Goal: Book appointment/travel/reservation

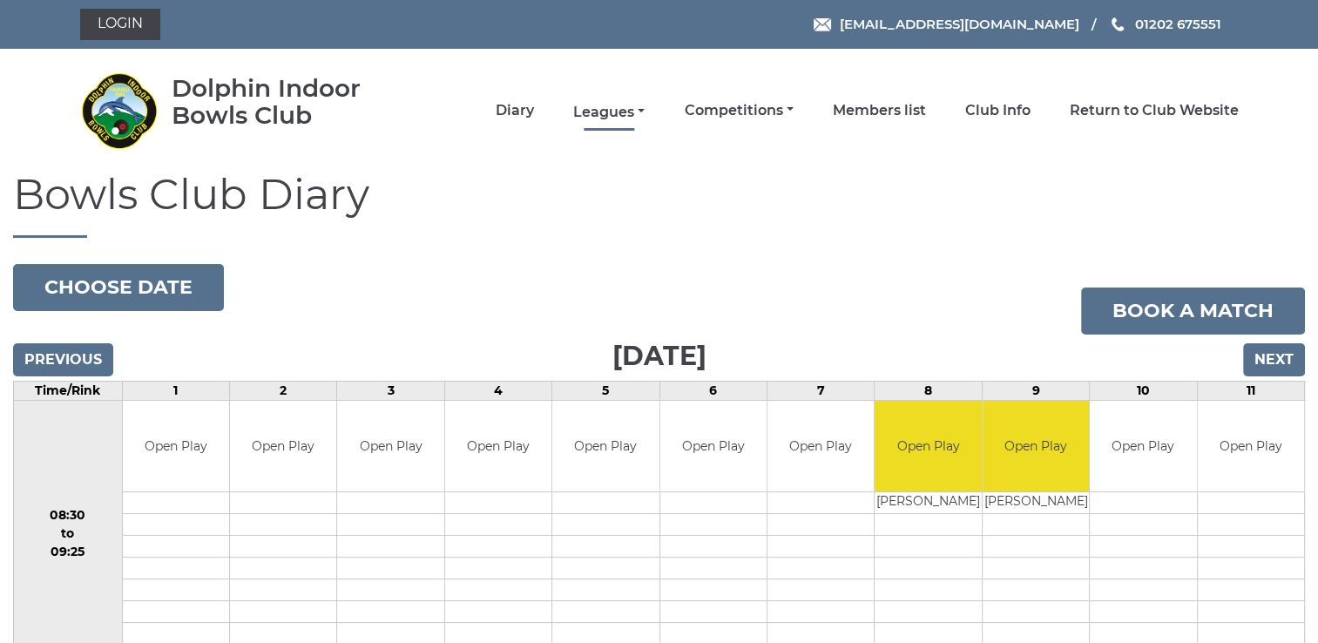
click at [617, 111] on link "Leagues" at bounding box center [608, 112] width 71 height 19
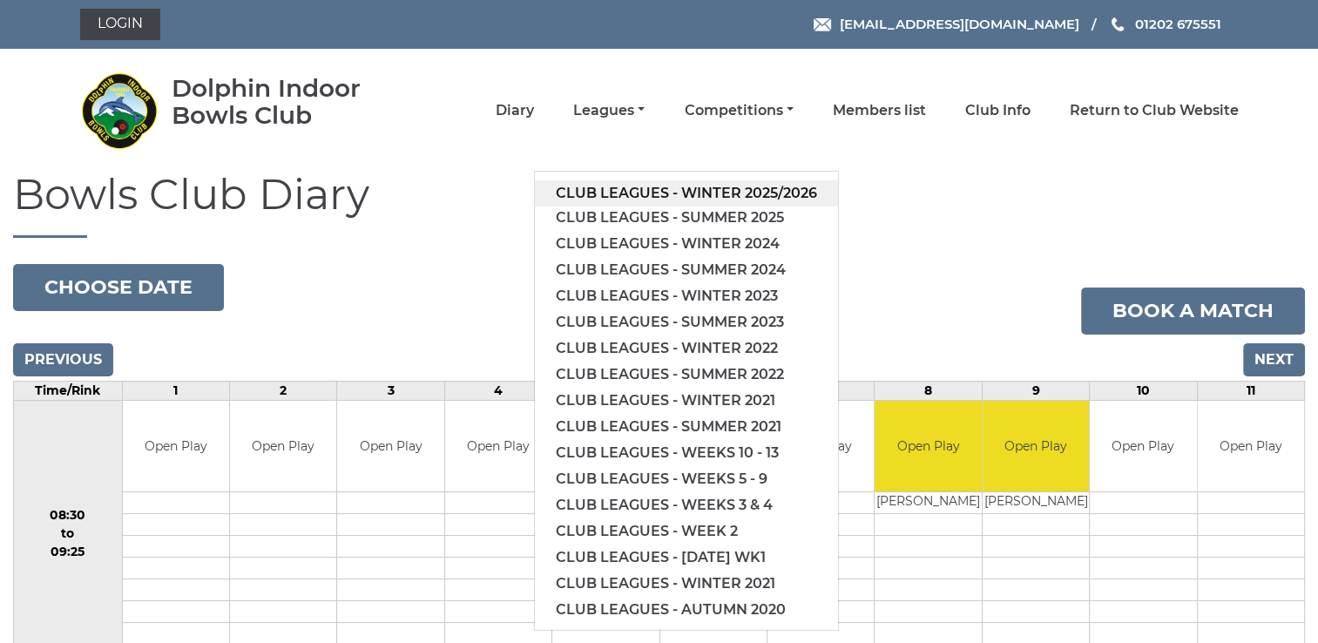
click at [652, 192] on link "Club leagues - Winter 2025/2026" at bounding box center [686, 193] width 303 height 26
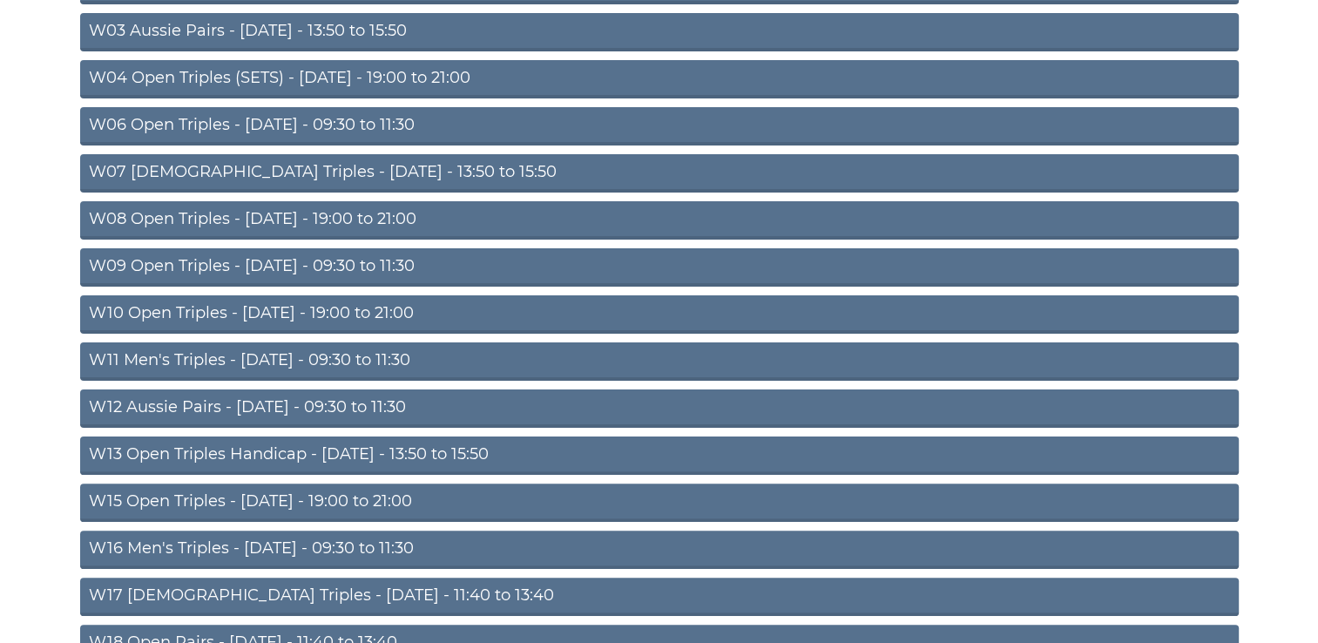
scroll to position [348, 0]
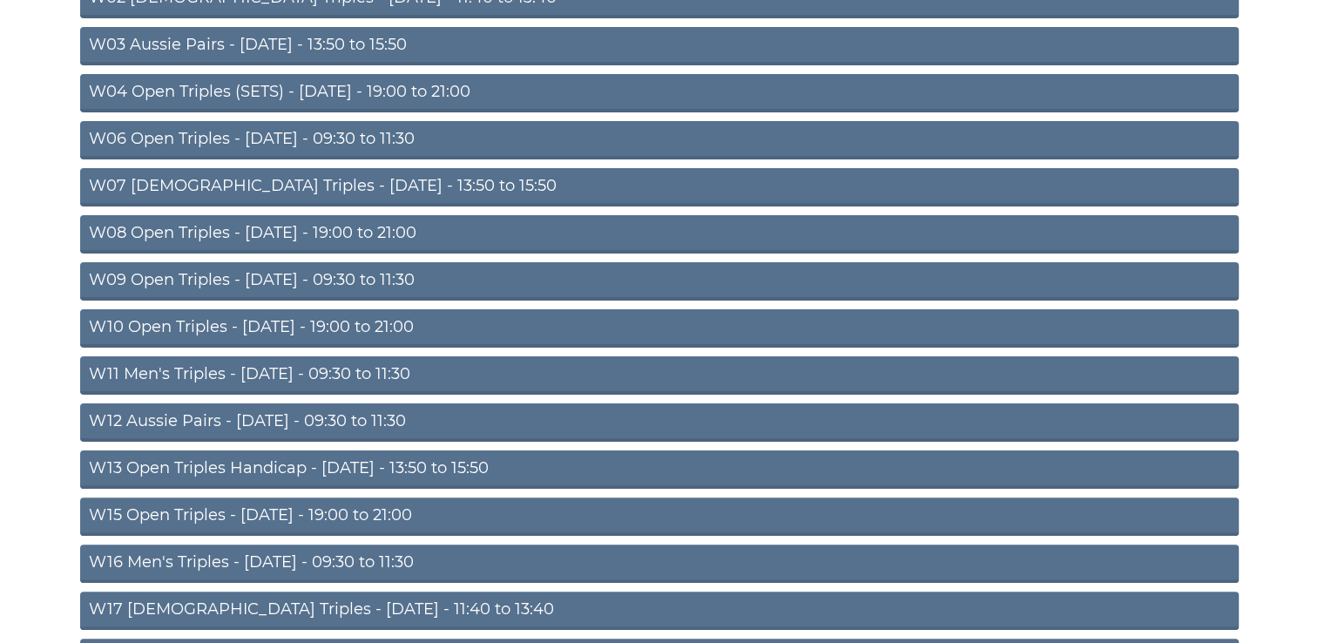
click at [244, 322] on link "W10 Open Triples - Wednesday - 19:00 to 21:00" at bounding box center [659, 328] width 1159 height 38
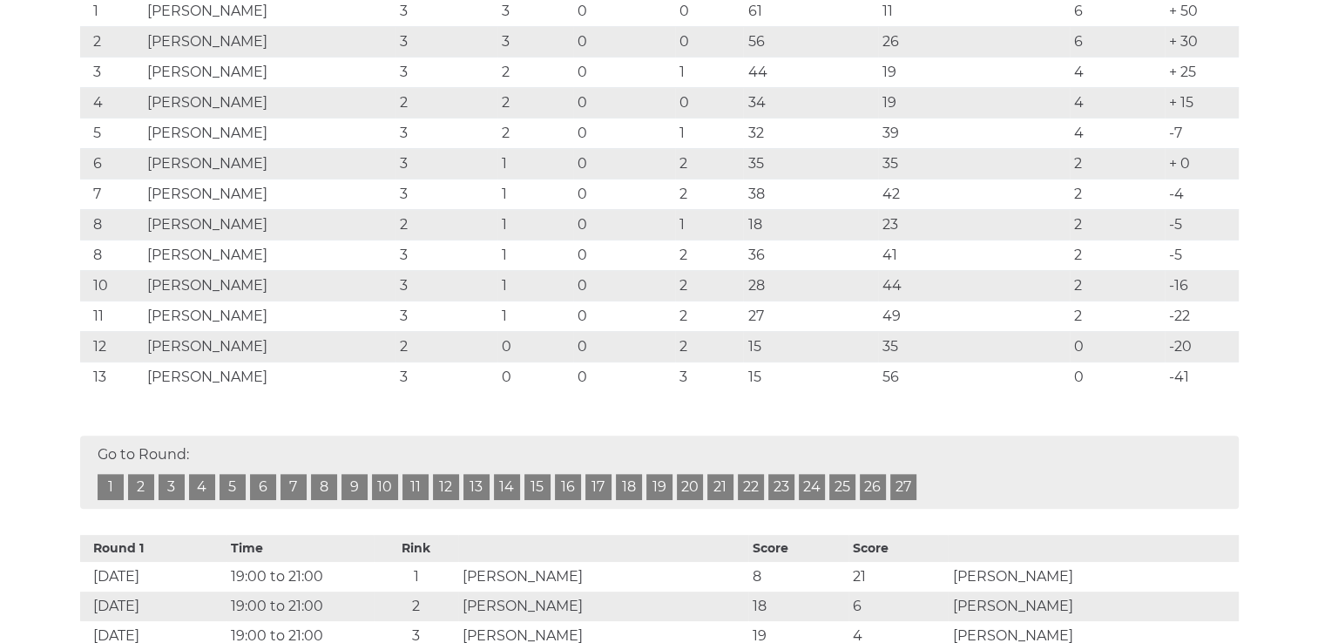
scroll to position [87, 0]
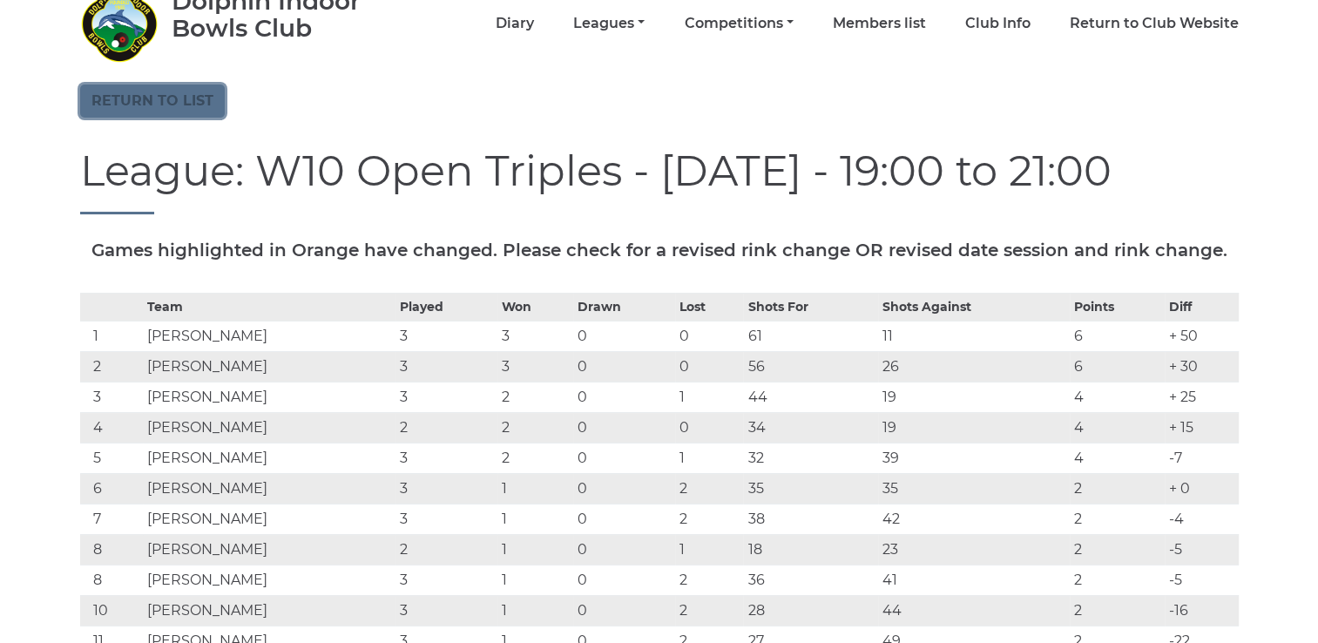
click at [141, 103] on link "Return to list" at bounding box center [152, 101] width 145 height 33
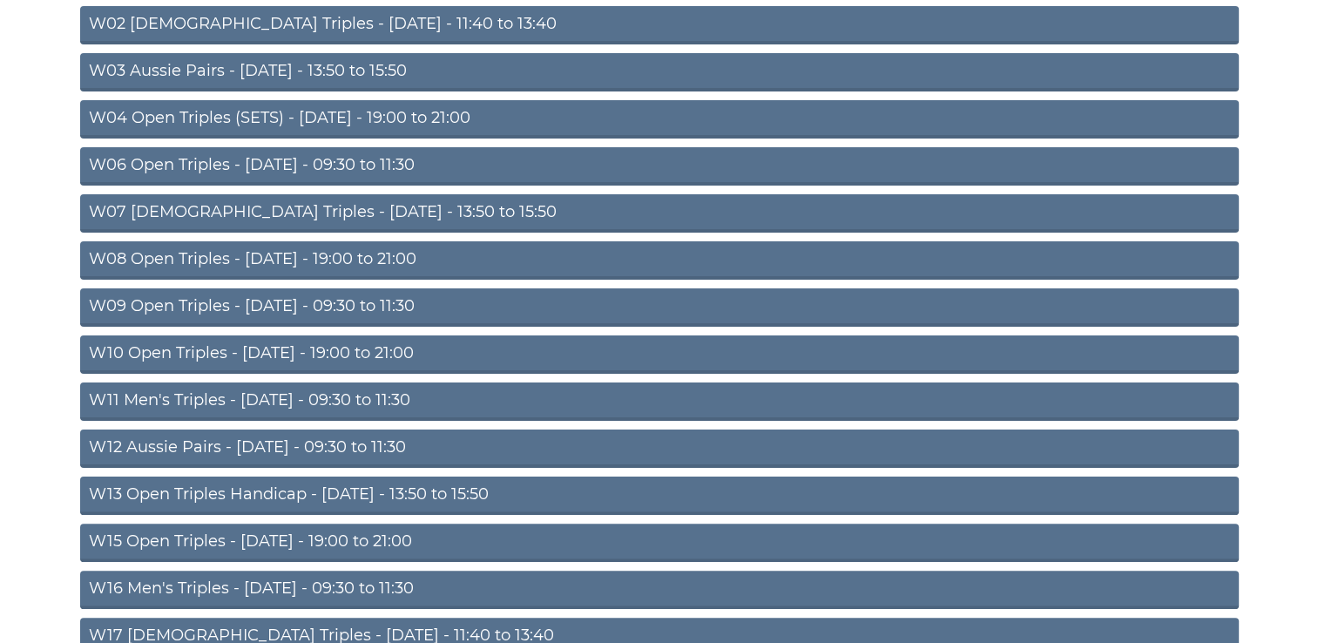
scroll to position [348, 0]
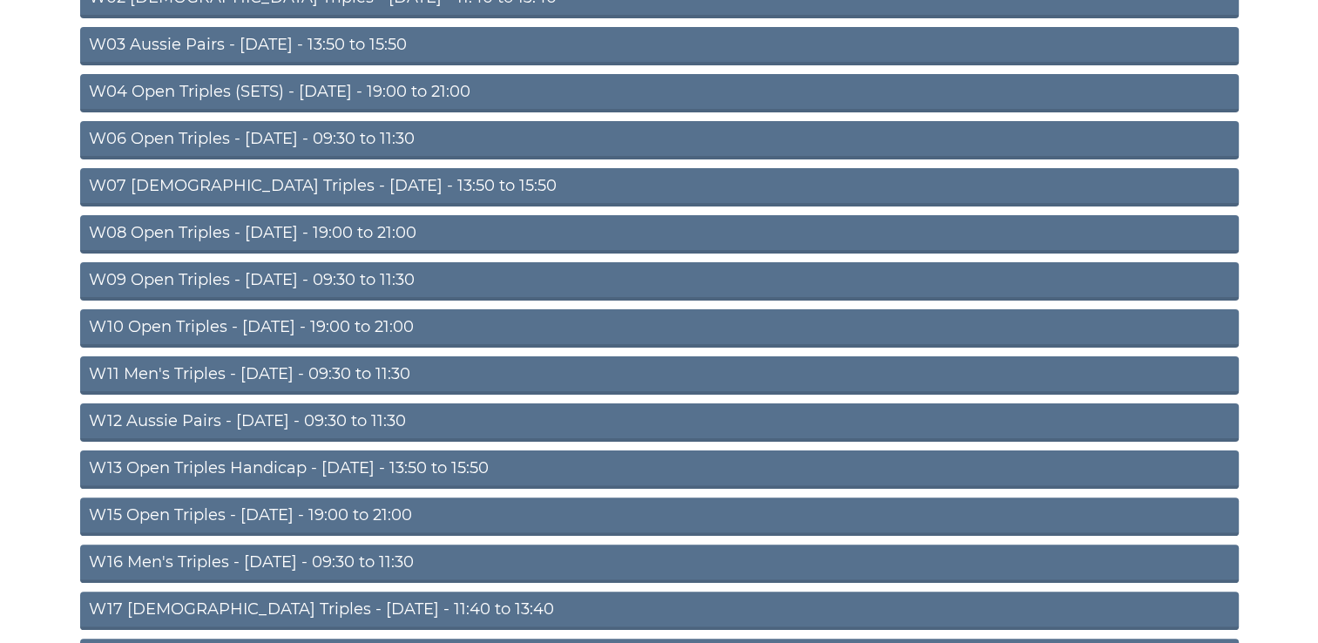
click at [319, 517] on link "W15 Open Triples - Thursday - 19:00 to 21:00" at bounding box center [659, 516] width 1159 height 38
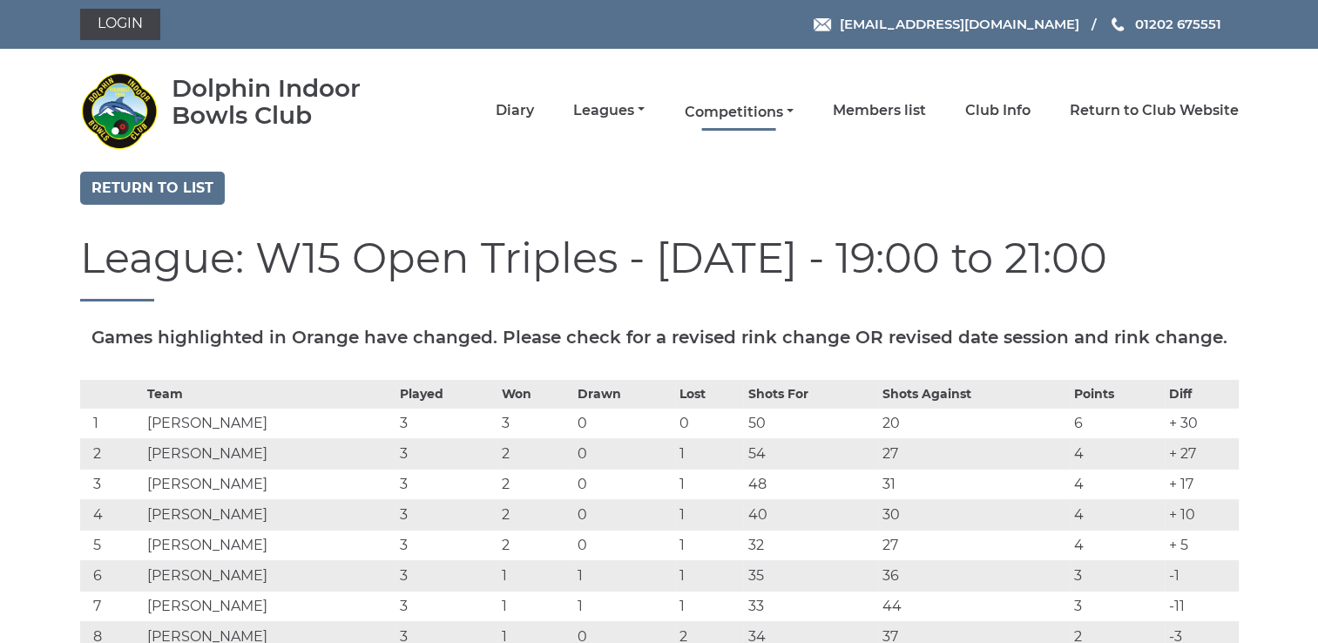
click at [747, 113] on link "Competitions" at bounding box center [738, 112] width 109 height 19
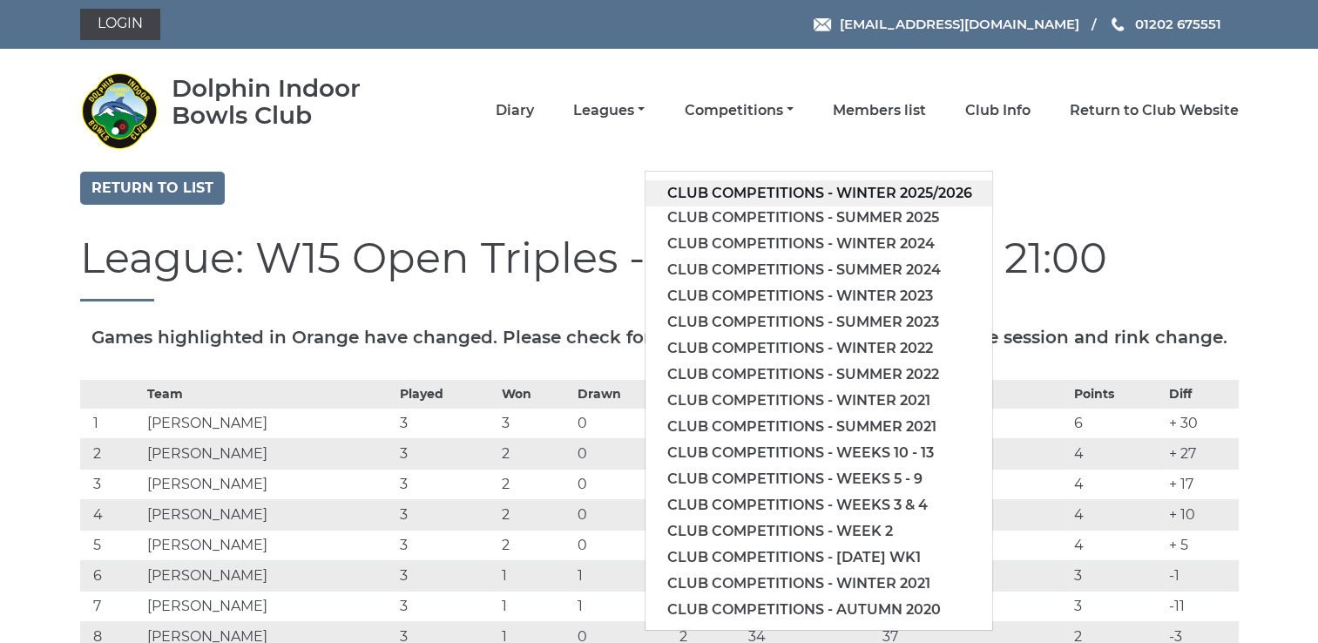
click at [837, 197] on link "Club competitions - Winter 2025/2026" at bounding box center [819, 193] width 347 height 26
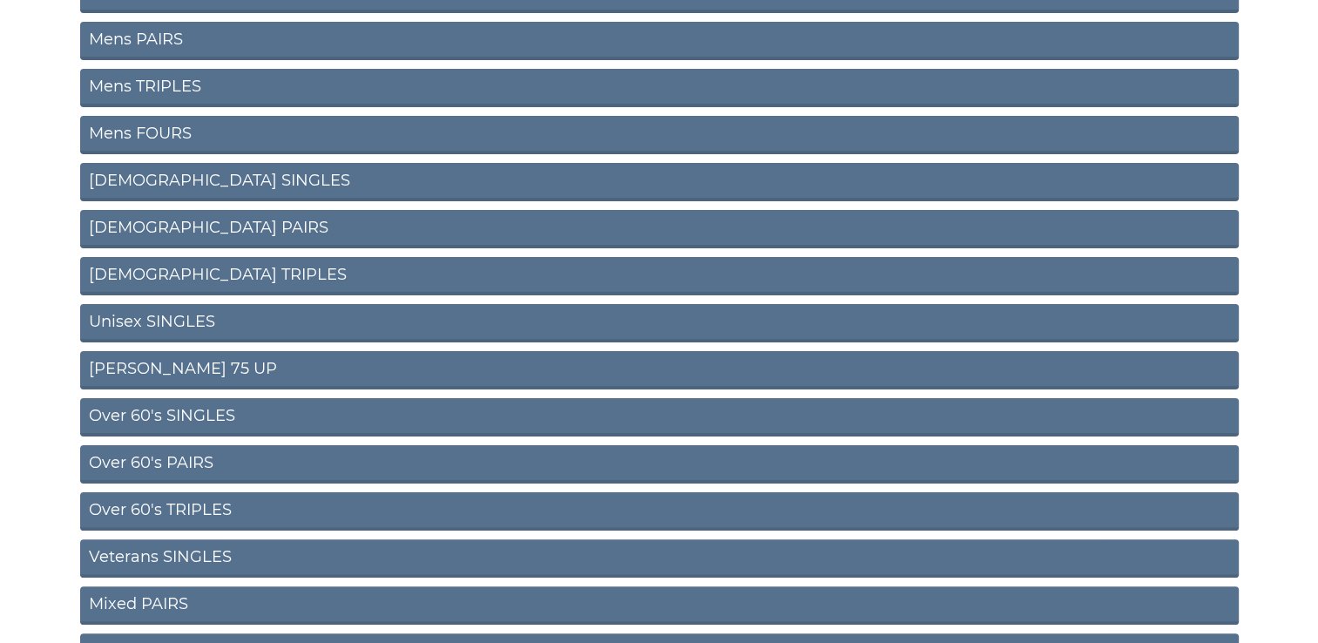
scroll to position [348, 0]
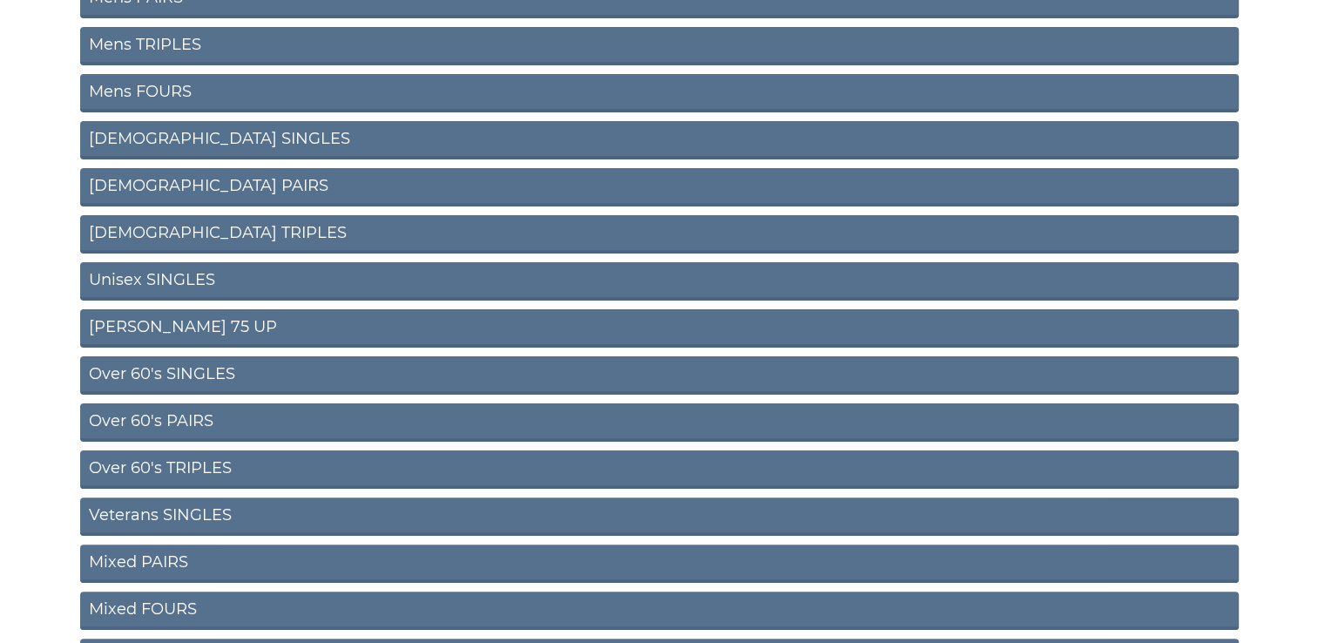
click at [206, 428] on link "Over 60's PAIRS" at bounding box center [659, 422] width 1159 height 38
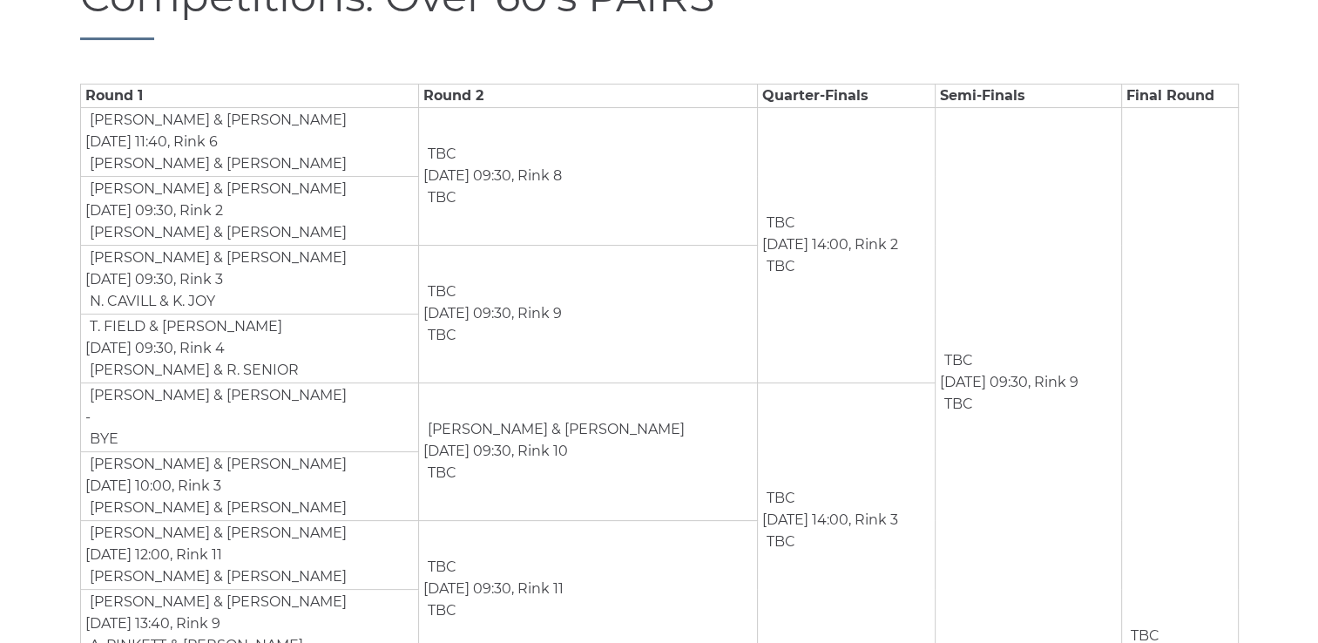
scroll to position [85, 0]
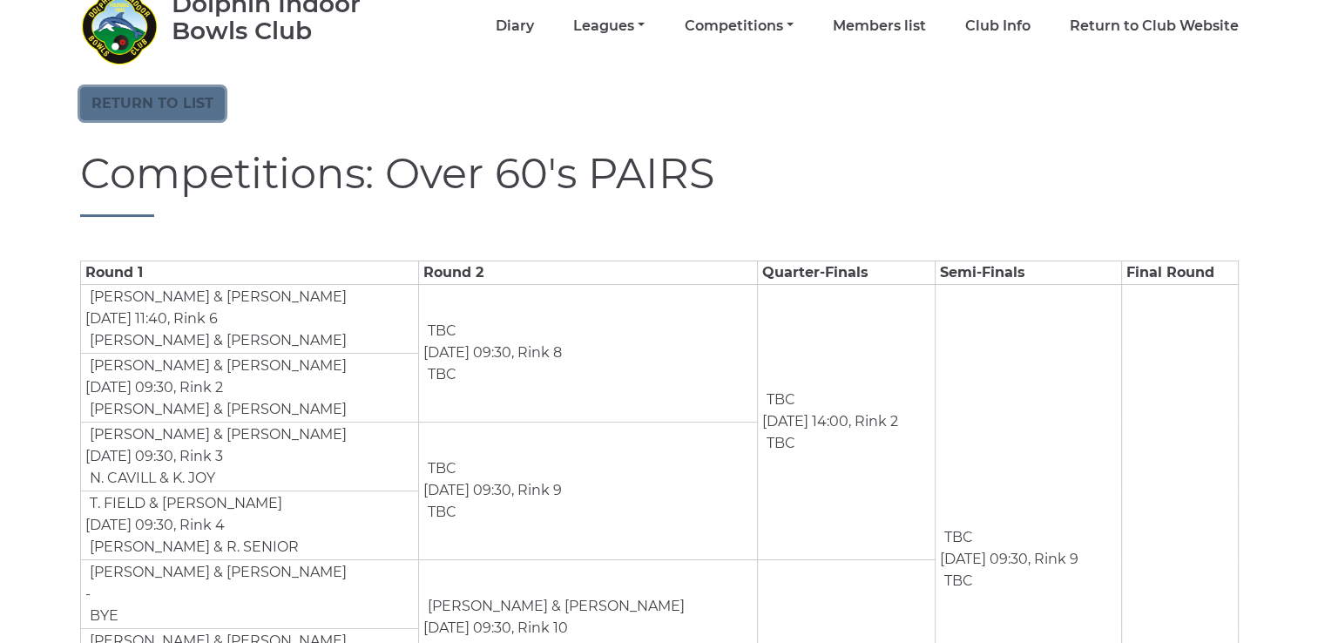
click at [125, 98] on link "Return to list" at bounding box center [152, 103] width 145 height 33
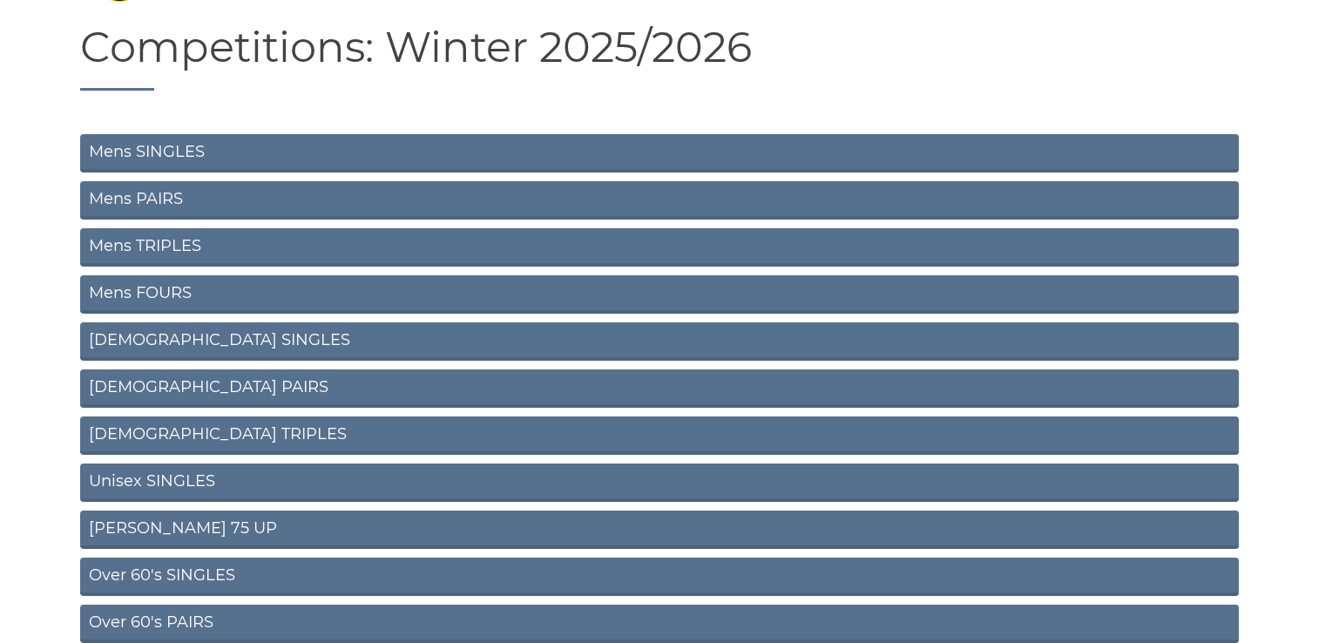
scroll to position [132, 0]
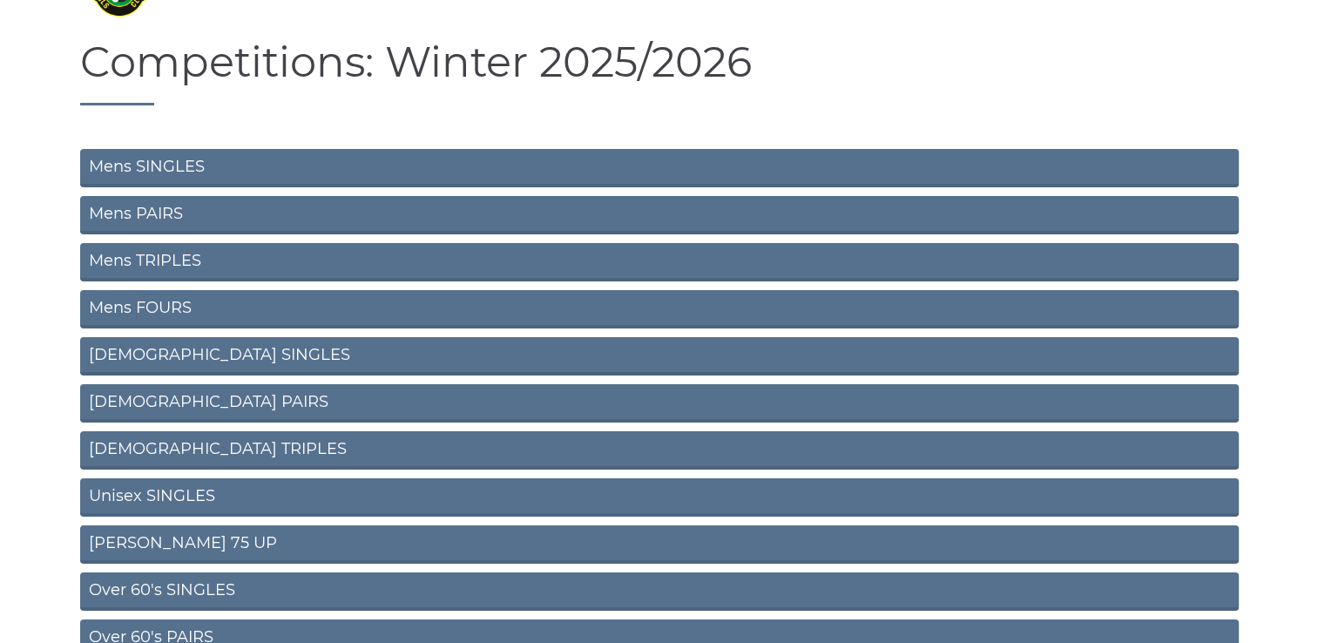
click at [133, 209] on link "Mens PAIRS" at bounding box center [659, 215] width 1159 height 38
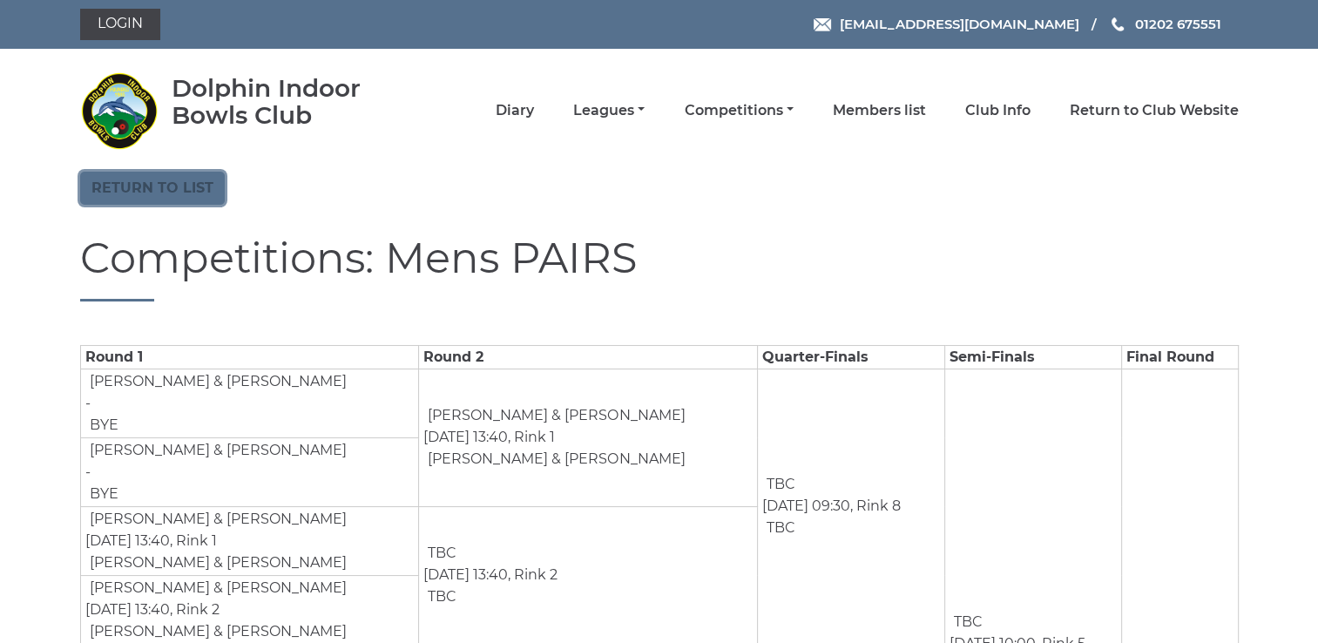
click at [129, 183] on link "Return to list" at bounding box center [152, 188] width 145 height 33
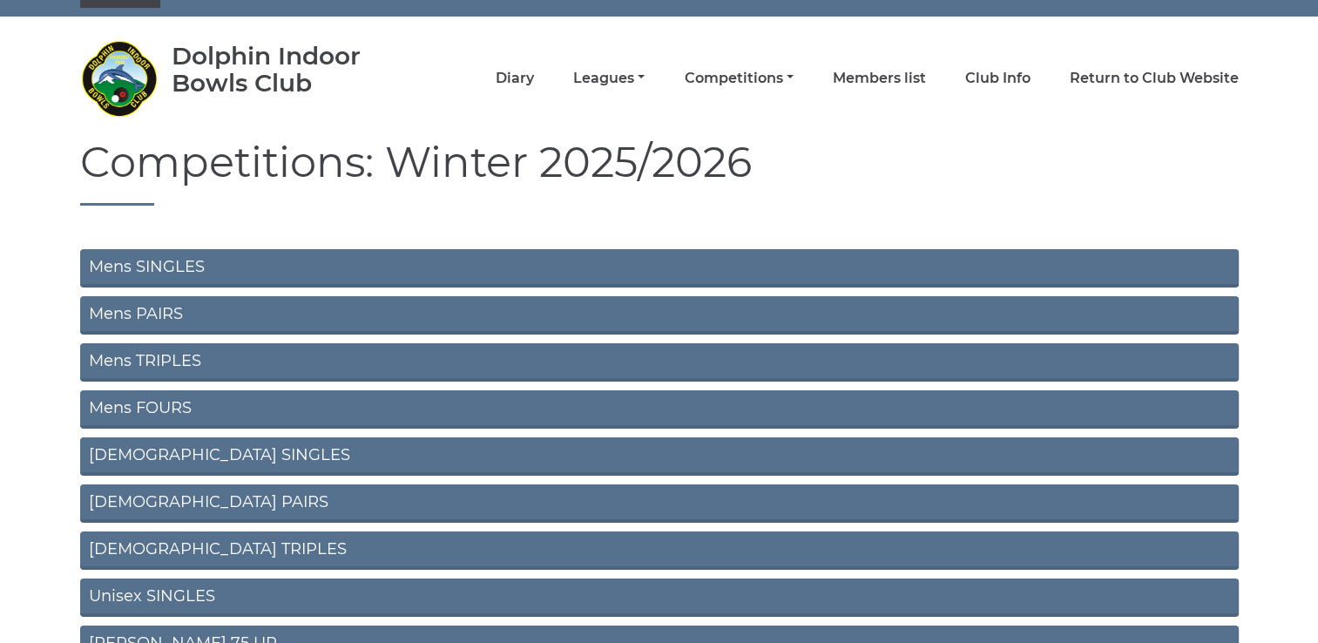
scroll to position [87, 0]
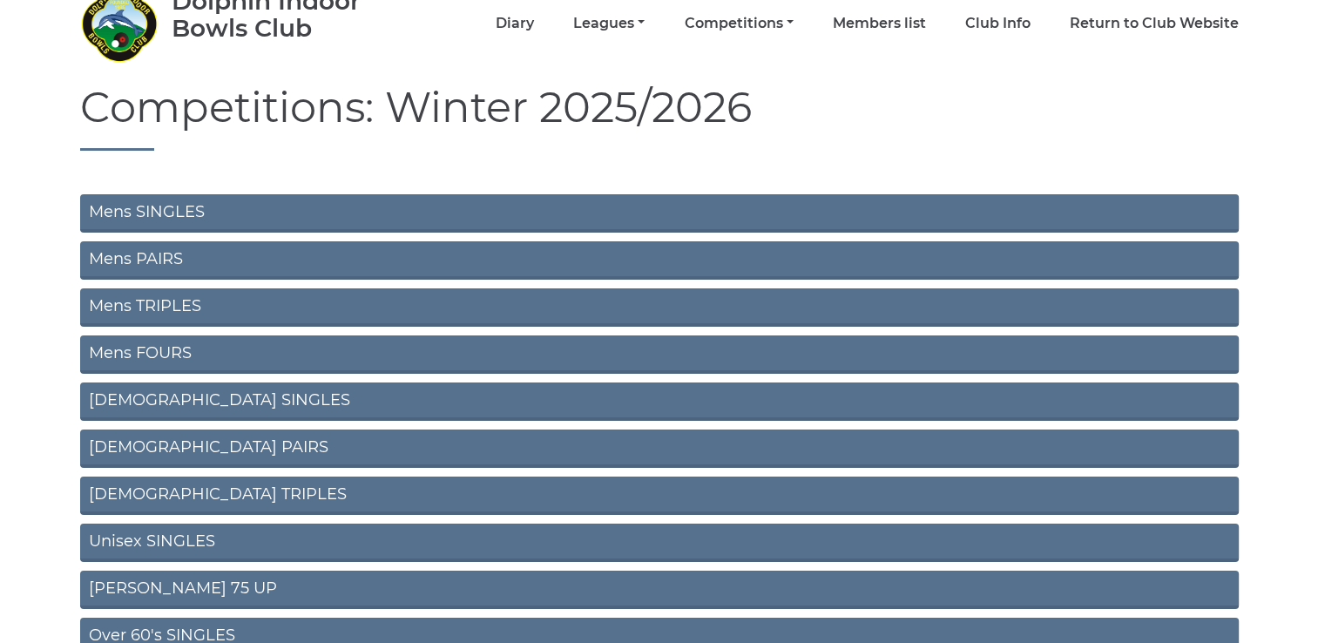
click at [173, 309] on link "Mens TRIPLES" at bounding box center [659, 307] width 1159 height 38
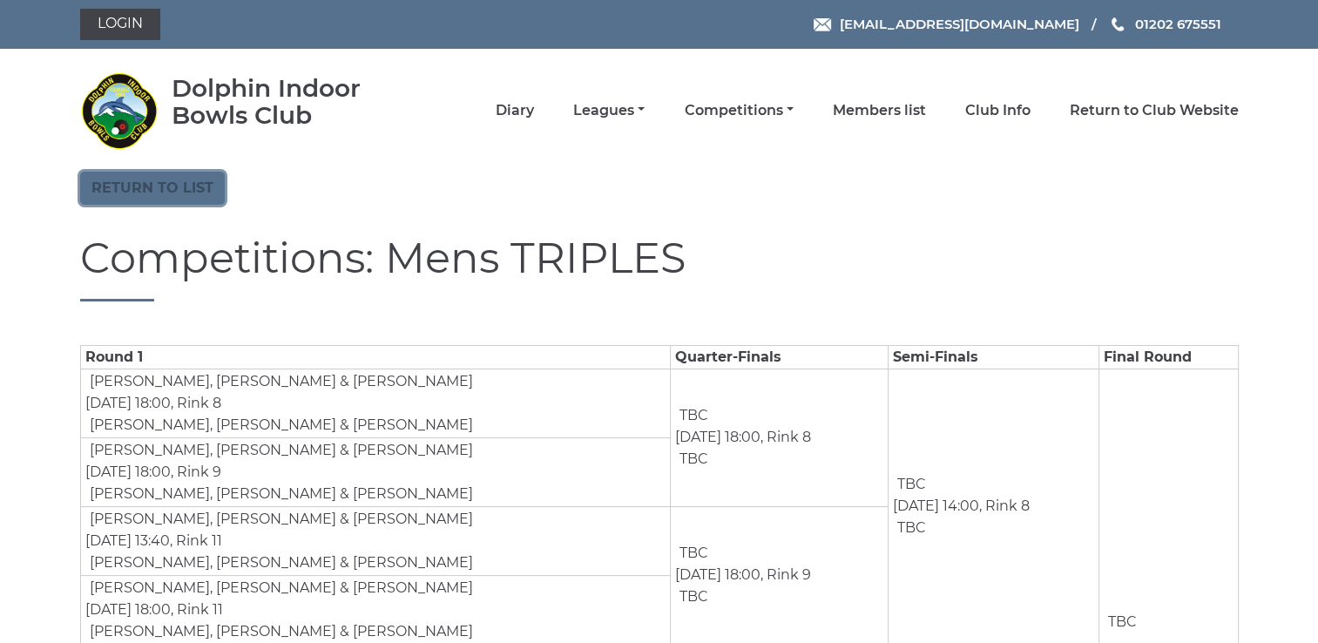
click at [138, 179] on link "Return to list" at bounding box center [152, 188] width 145 height 33
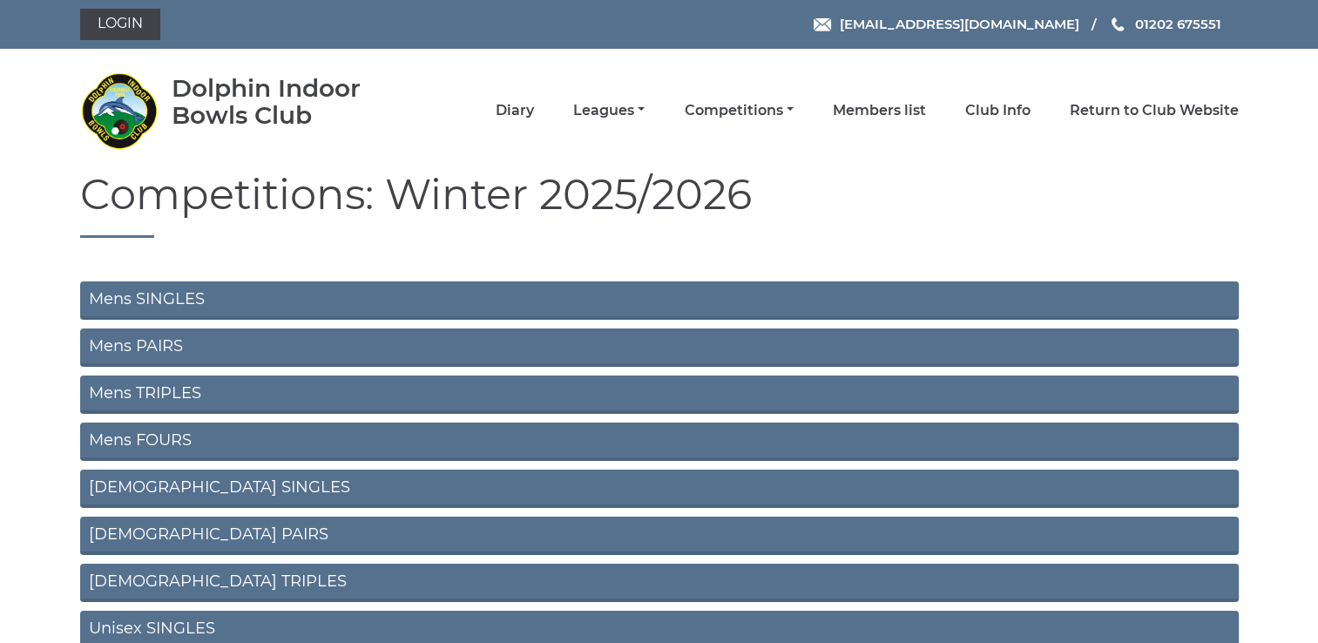
click at [181, 439] on link "Mens FOURS" at bounding box center [659, 442] width 1159 height 38
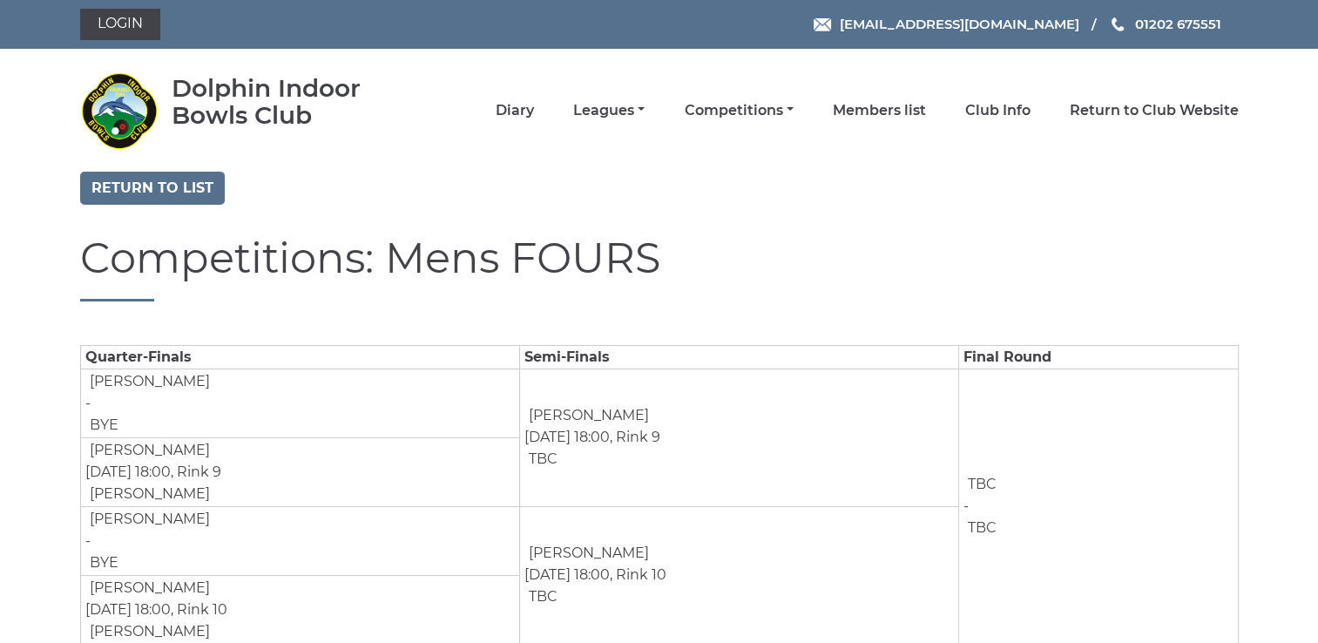
scroll to position [45, 0]
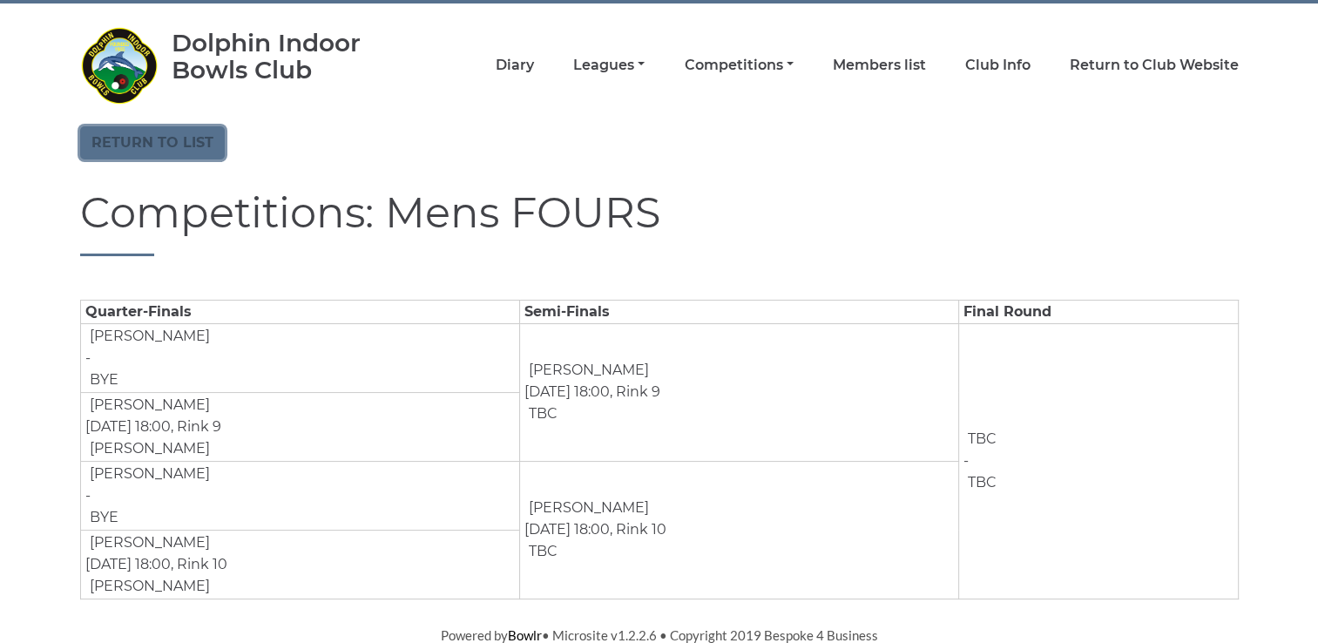
click at [164, 137] on link "Return to list" at bounding box center [152, 142] width 145 height 33
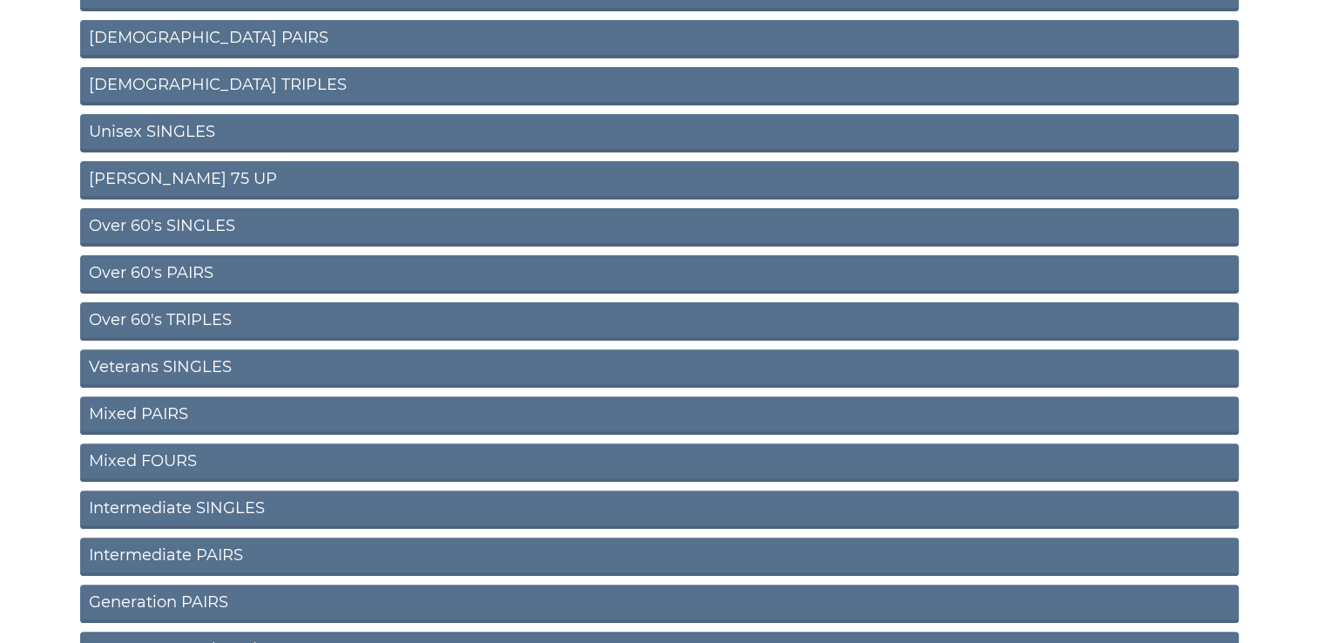
scroll to position [523, 0]
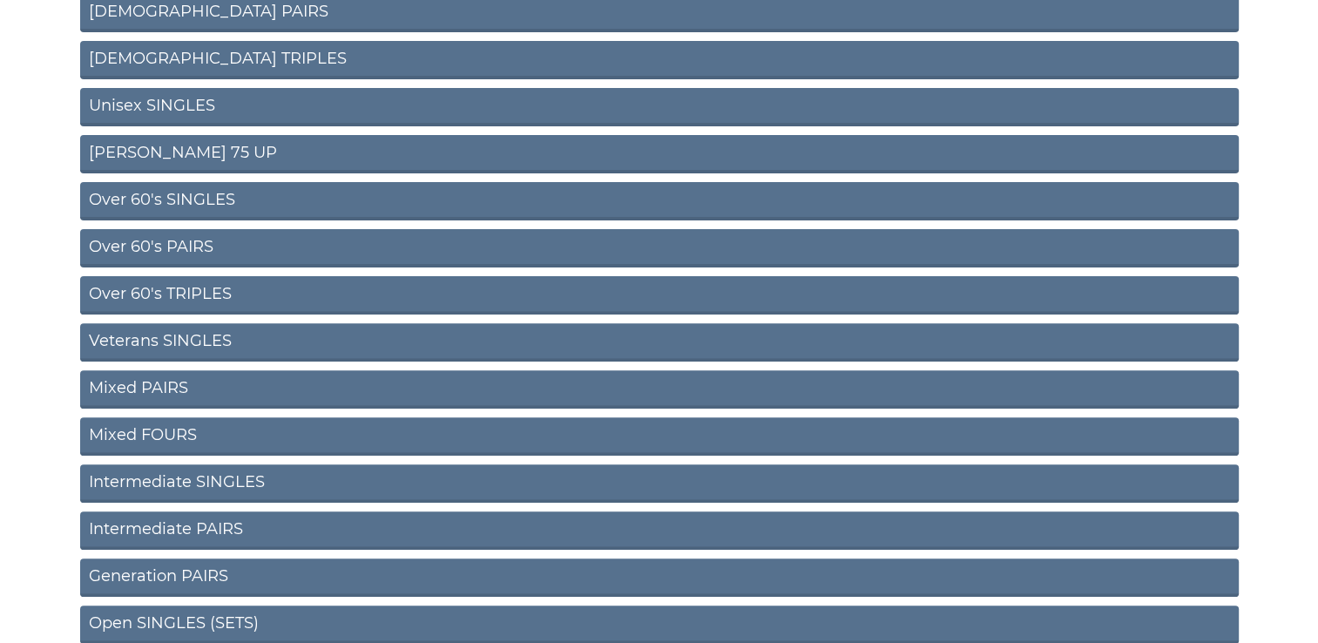
click at [141, 385] on link "Mixed PAIRS" at bounding box center [659, 389] width 1159 height 38
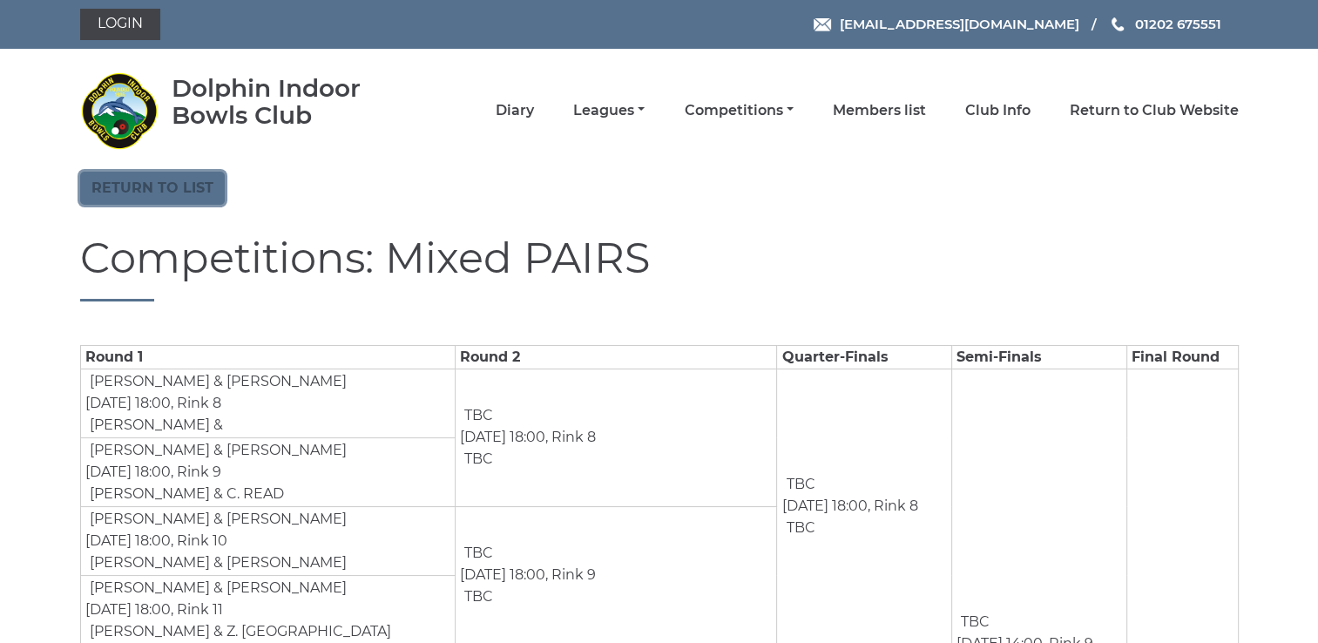
click at [175, 184] on link "Return to list" at bounding box center [152, 188] width 145 height 33
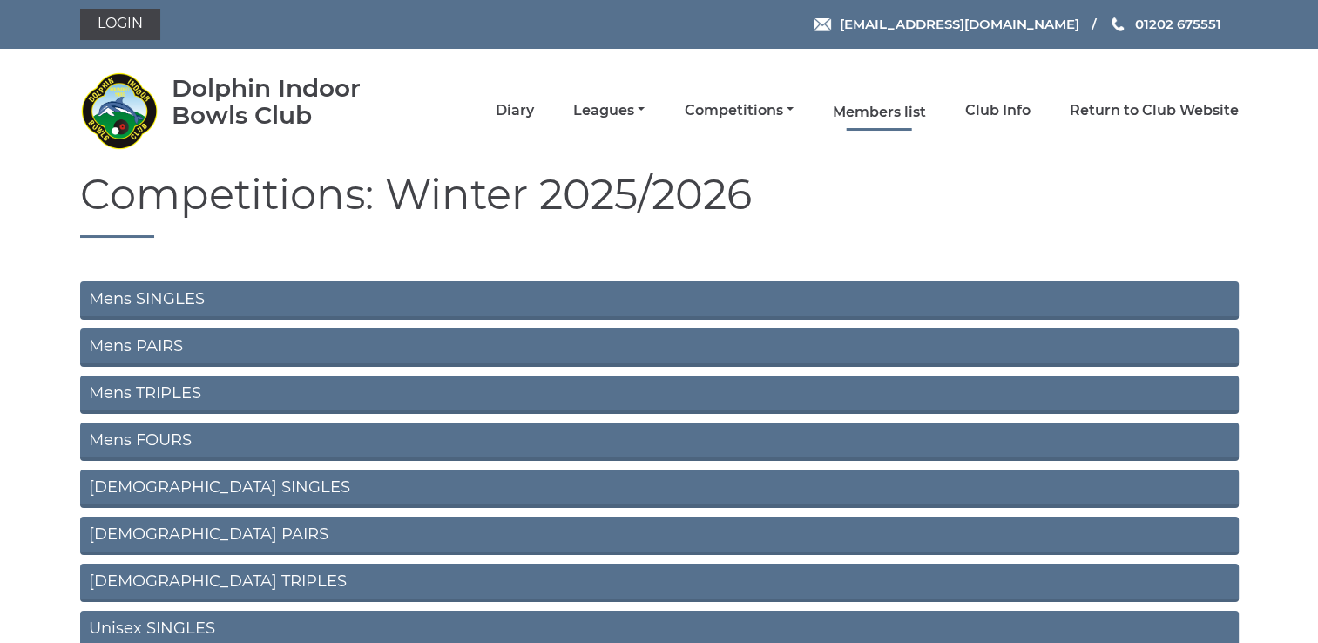
click at [883, 107] on link "Members list" at bounding box center [879, 112] width 93 height 19
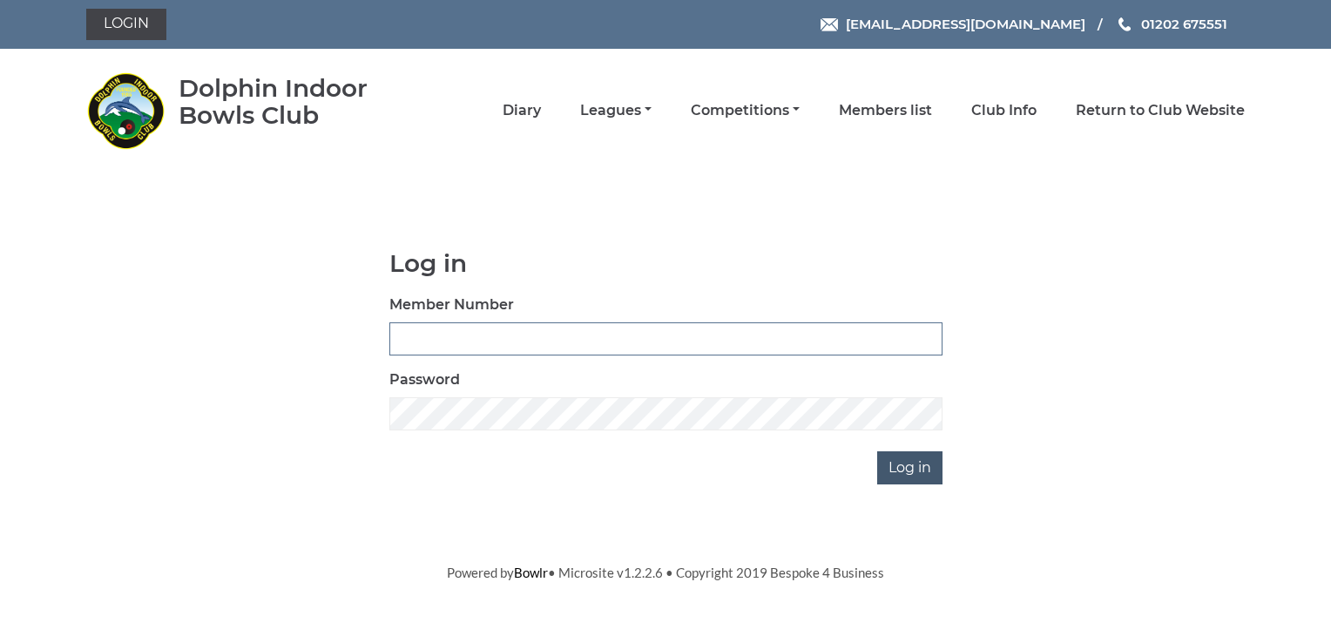
type input "3703"
click at [910, 466] on input "Log in" at bounding box center [909, 467] width 65 height 33
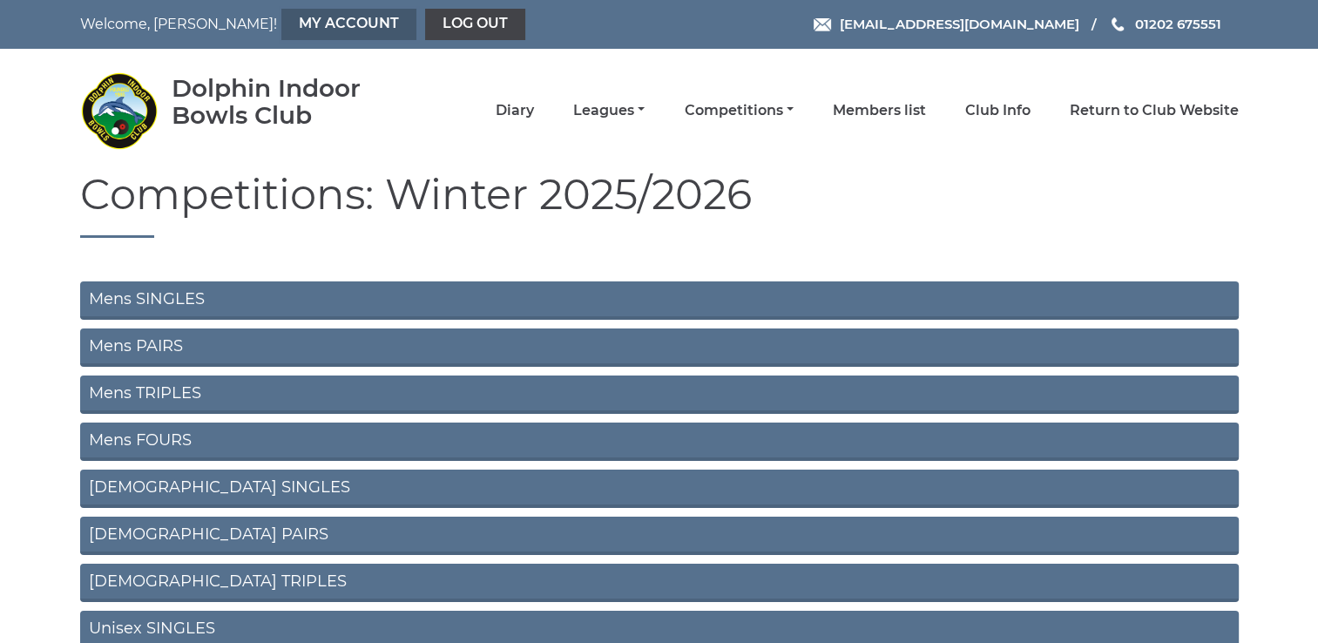
click at [281, 21] on link "My Account" at bounding box center [348, 24] width 135 height 31
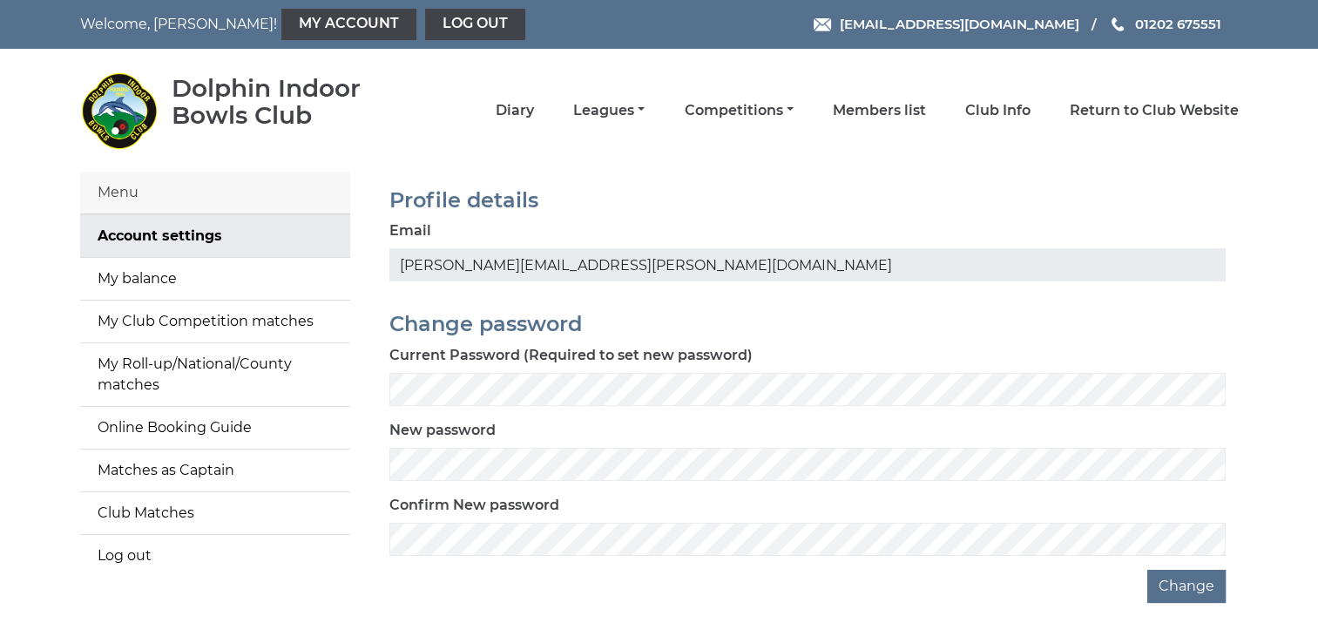
scroll to position [57, 0]
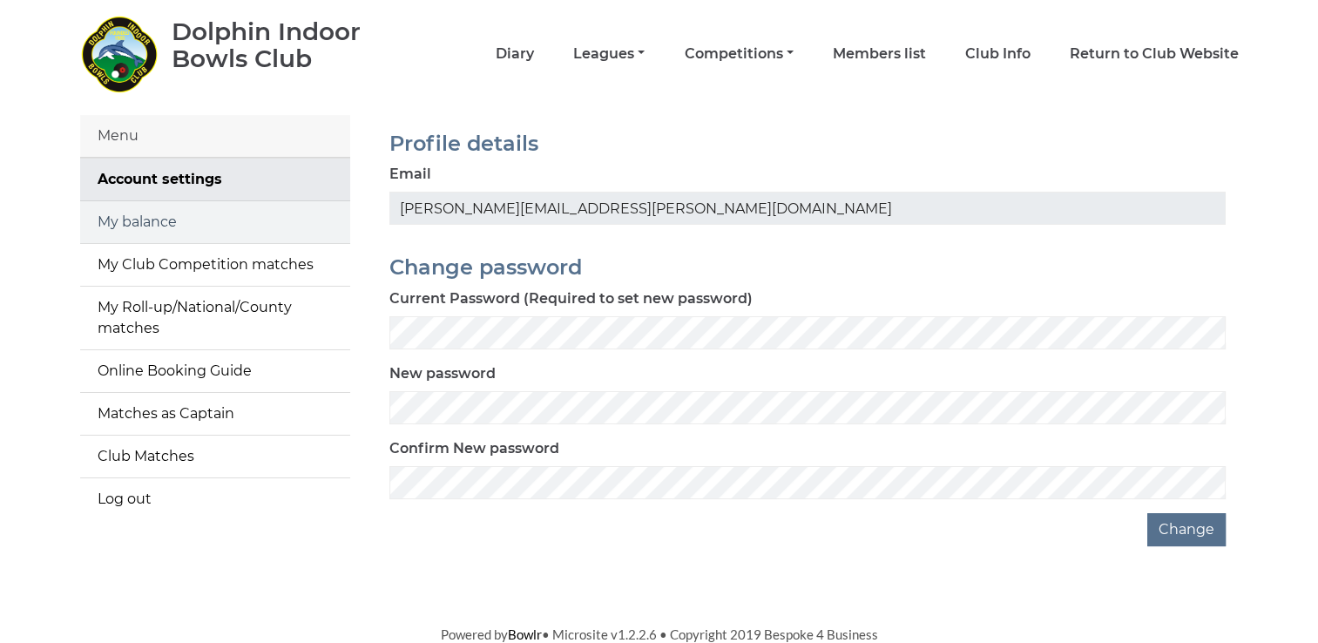
click at [164, 221] on link "My balance" at bounding box center [215, 222] width 270 height 42
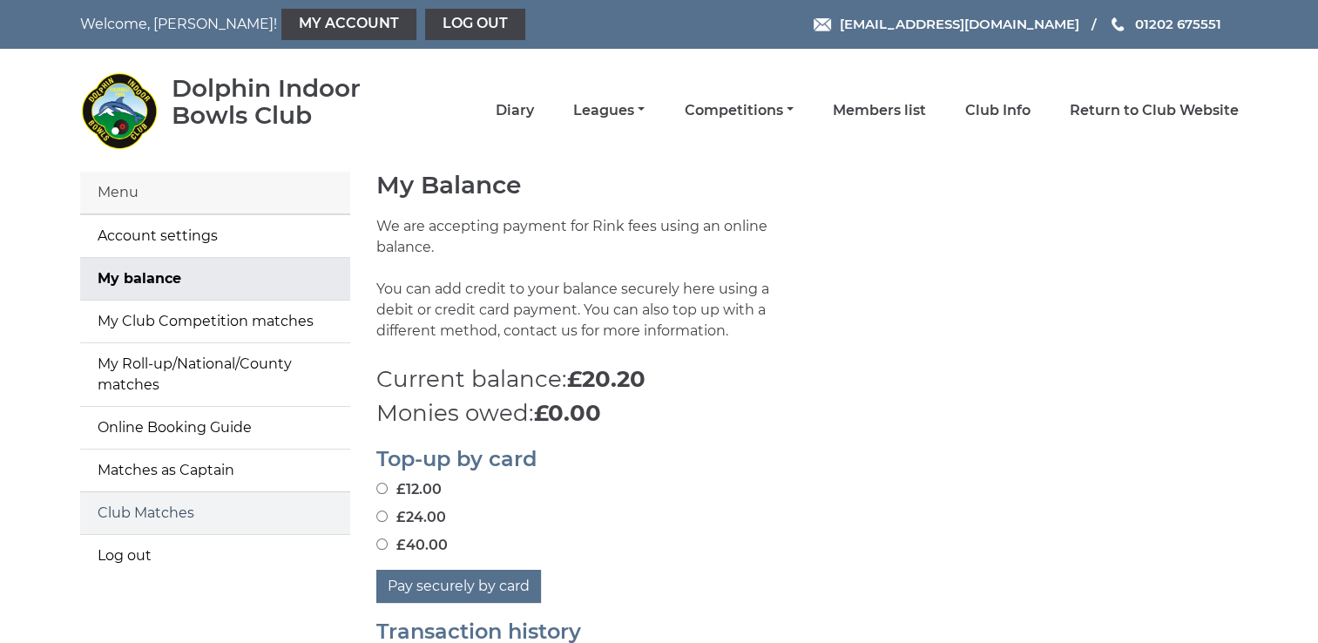
click at [163, 507] on link "Club Matches" at bounding box center [215, 513] width 270 height 42
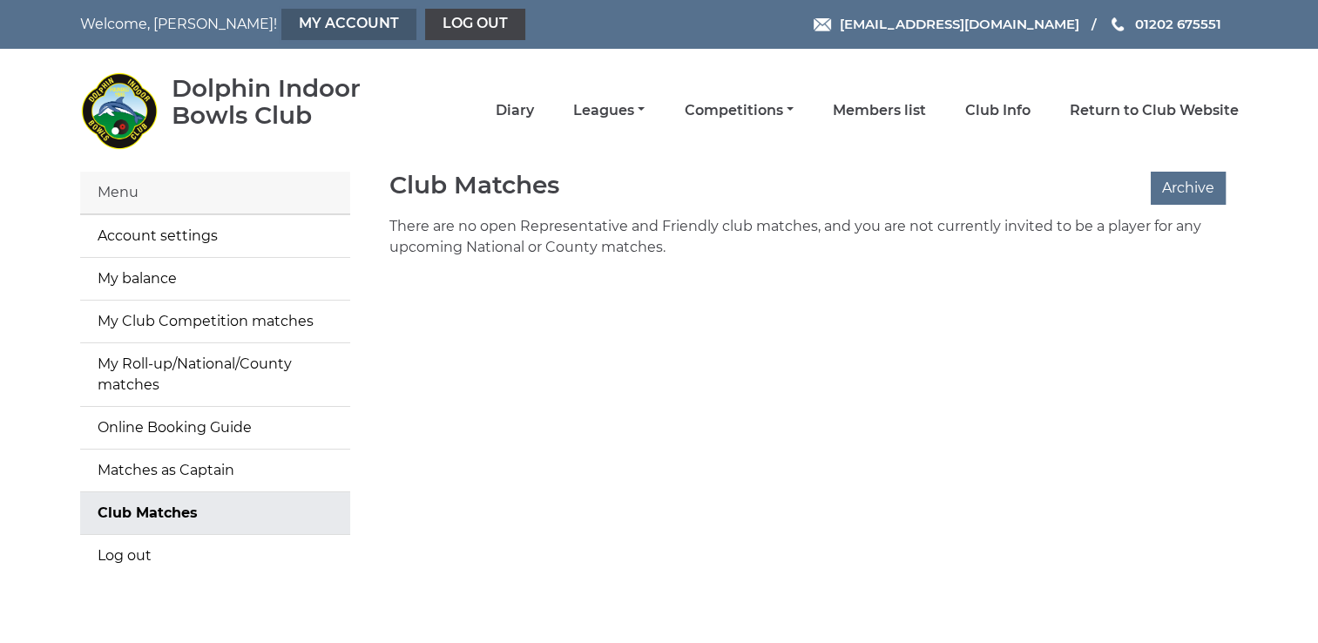
click at [281, 23] on link "My Account" at bounding box center [348, 24] width 135 height 31
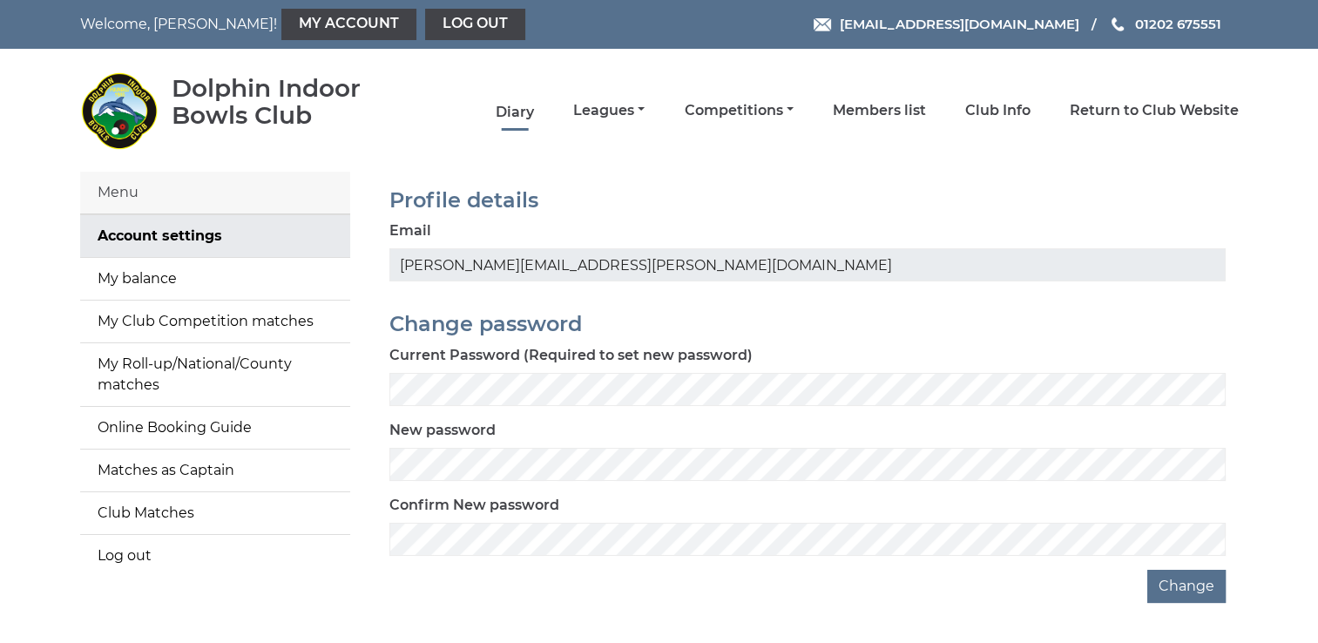
click at [520, 112] on link "Diary" at bounding box center [515, 112] width 38 height 19
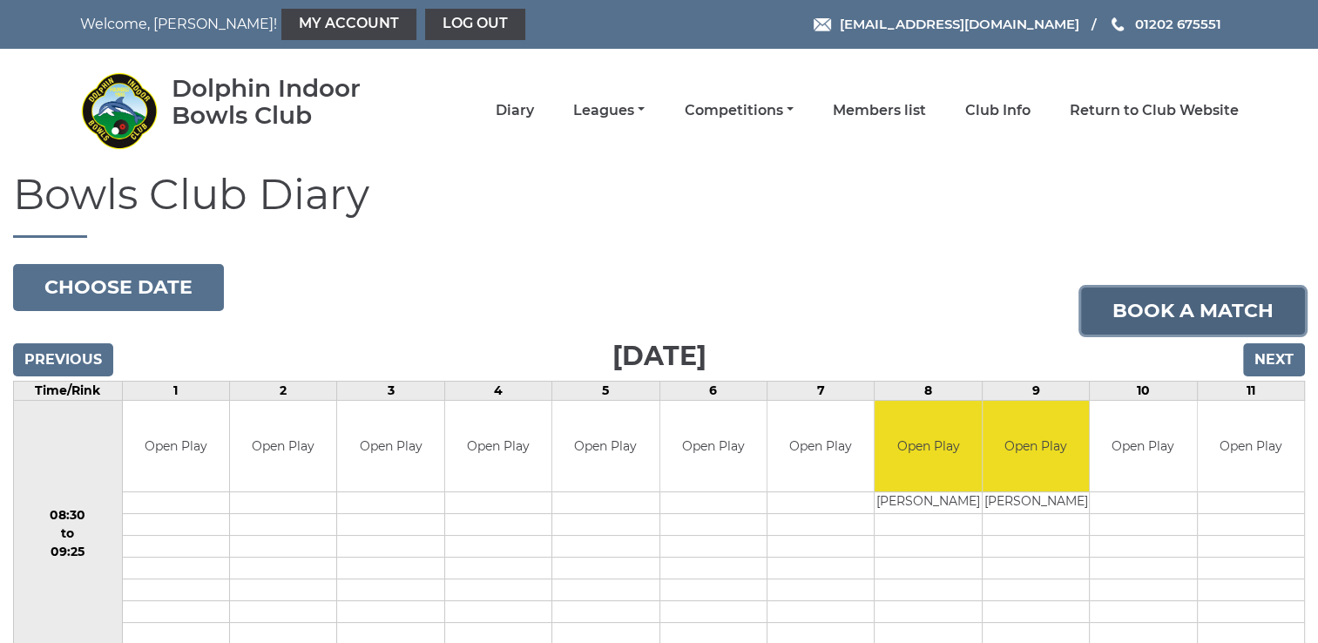
click at [1228, 301] on link "Book a match" at bounding box center [1193, 311] width 224 height 47
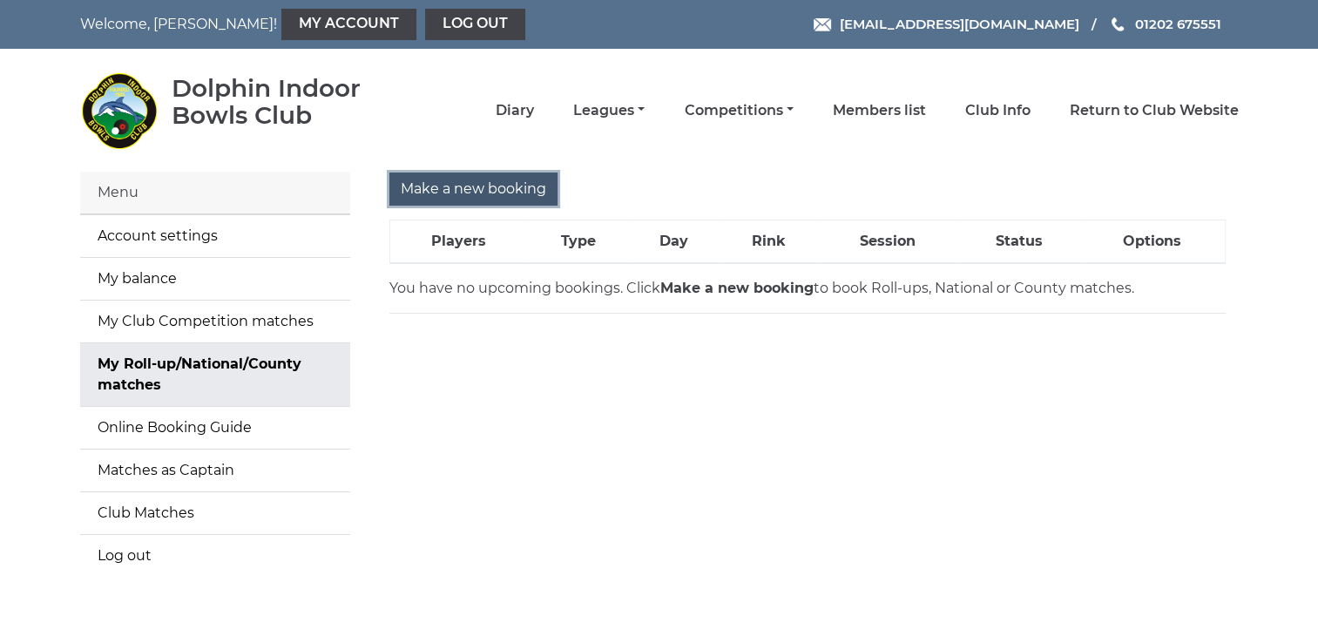
click at [510, 189] on input "Make a new booking" at bounding box center [473, 189] width 168 height 33
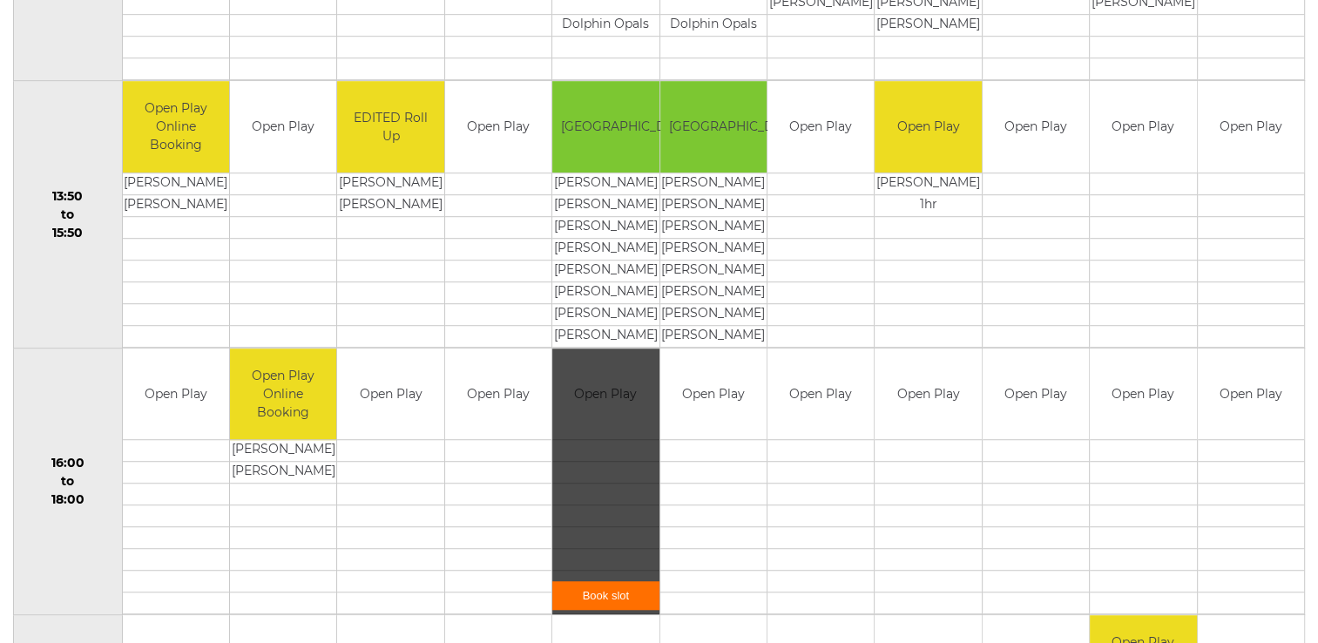
scroll to position [1133, 0]
